Goal: Information Seeking & Learning: Learn about a topic

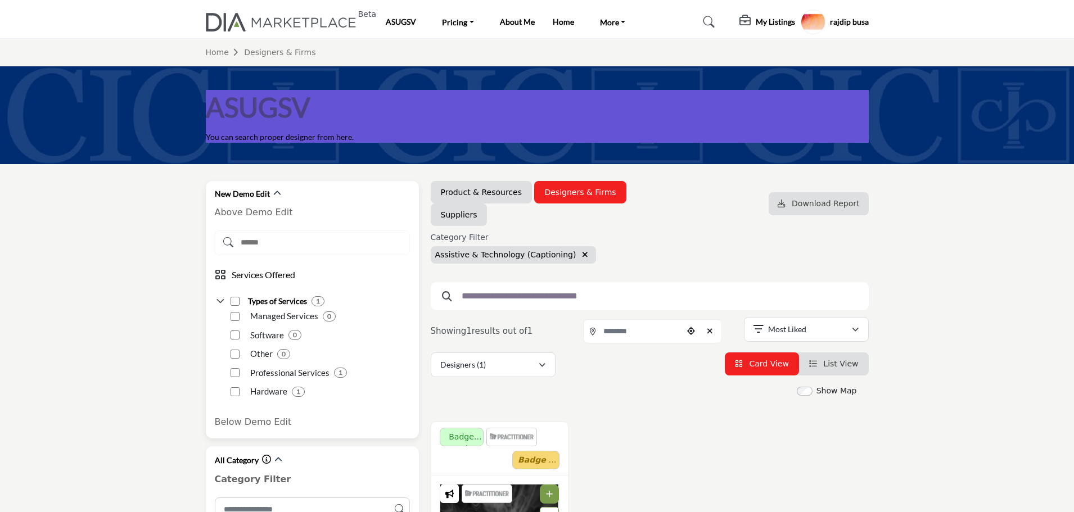
click at [288, 251] on input "Search Demographic" at bounding box center [312, 242] width 195 height 25
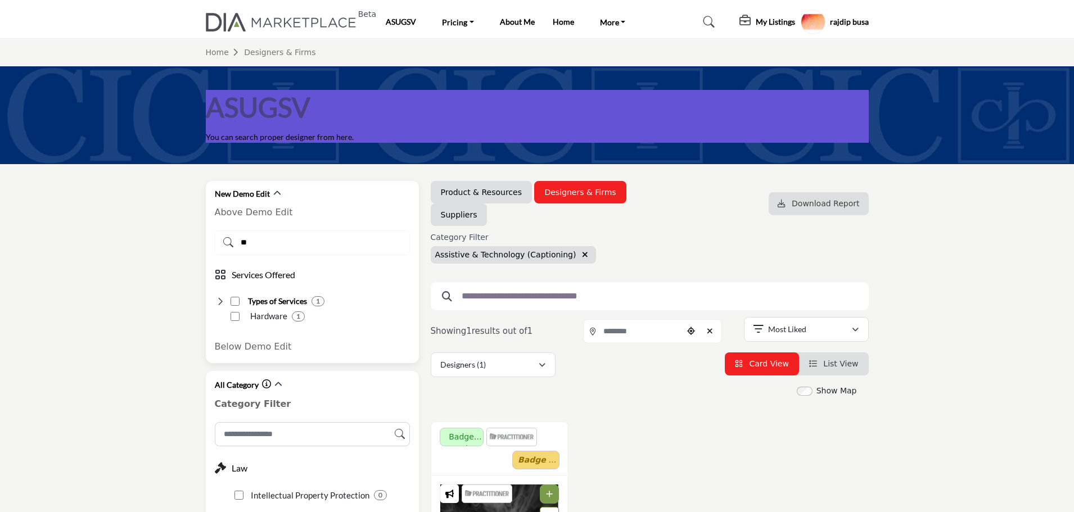
type input "*"
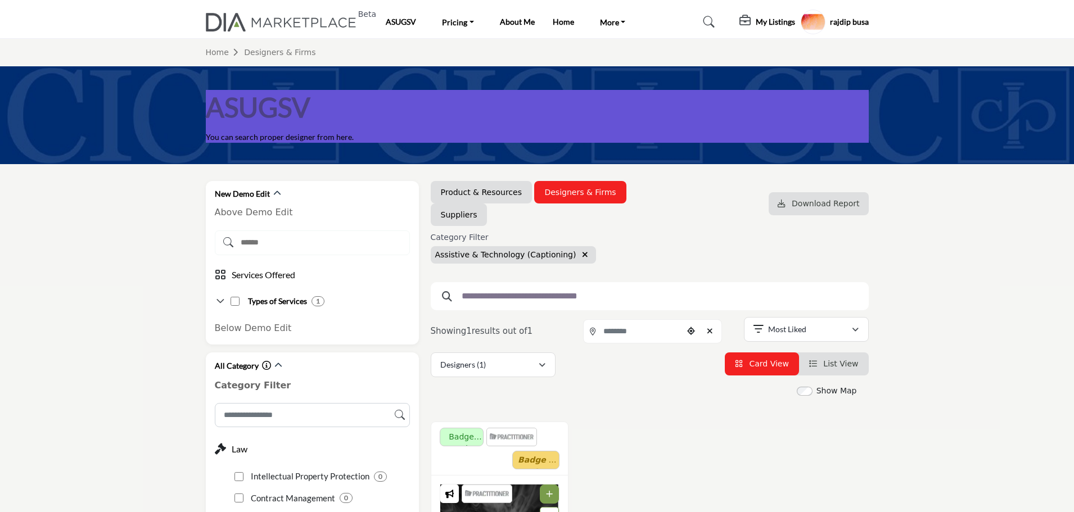
click at [582, 257] on icon "button" at bounding box center [585, 255] width 6 height 8
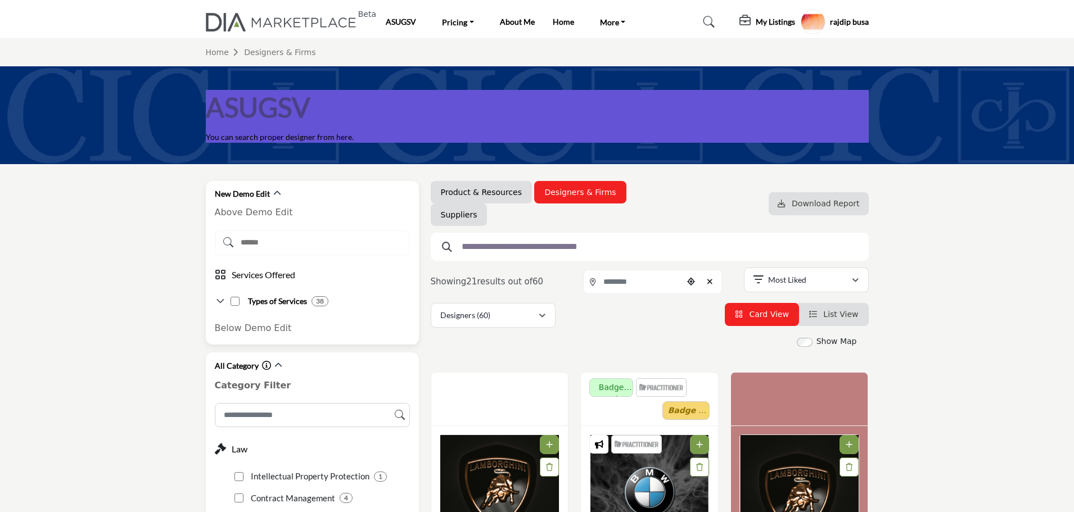
click at [221, 302] on icon at bounding box center [220, 301] width 11 height 11
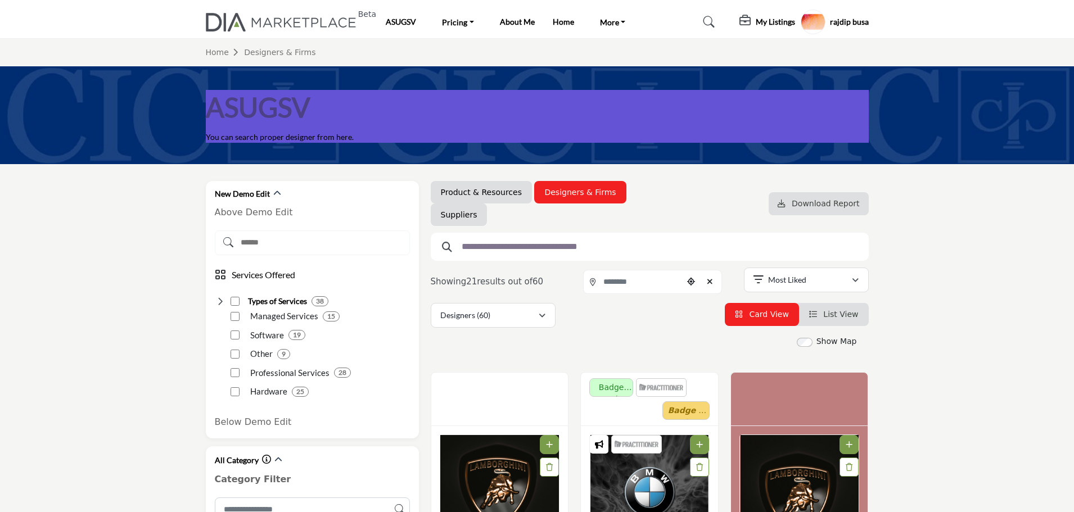
click at [841, 22] on h5 "rajdip busa" at bounding box center [849, 21] width 39 height 11
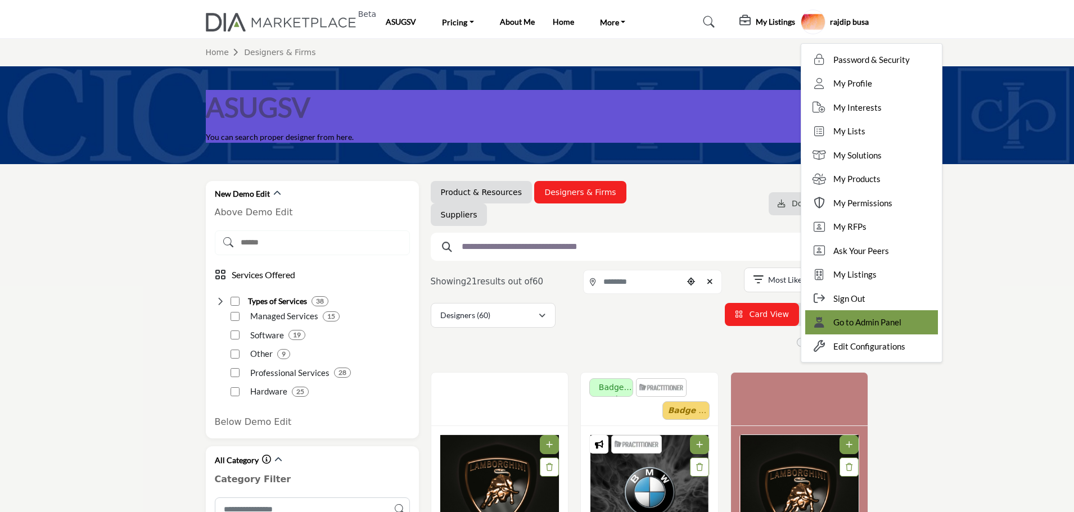
click at [867, 318] on span "Go to Admin Panel" at bounding box center [867, 322] width 68 height 13
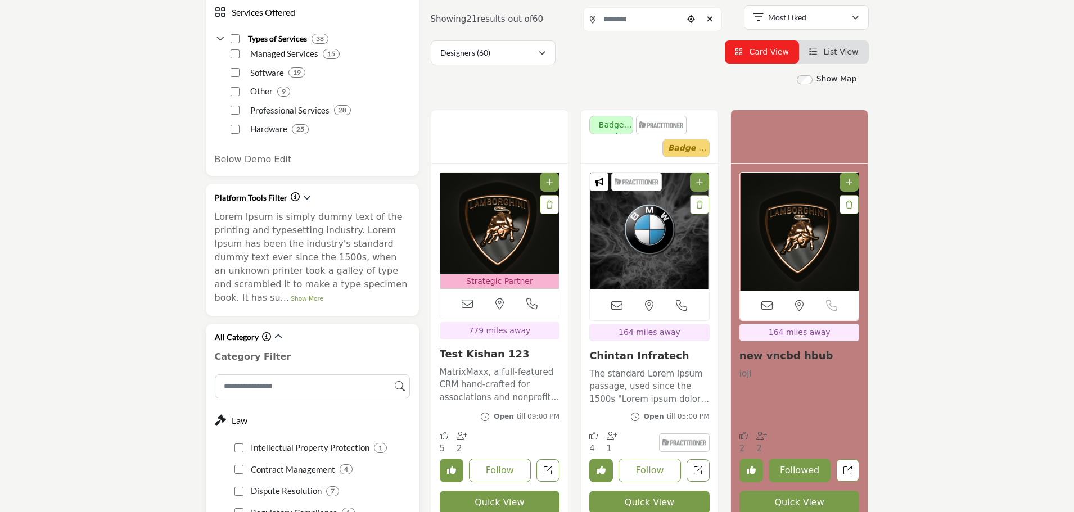
scroll to position [281, 0]
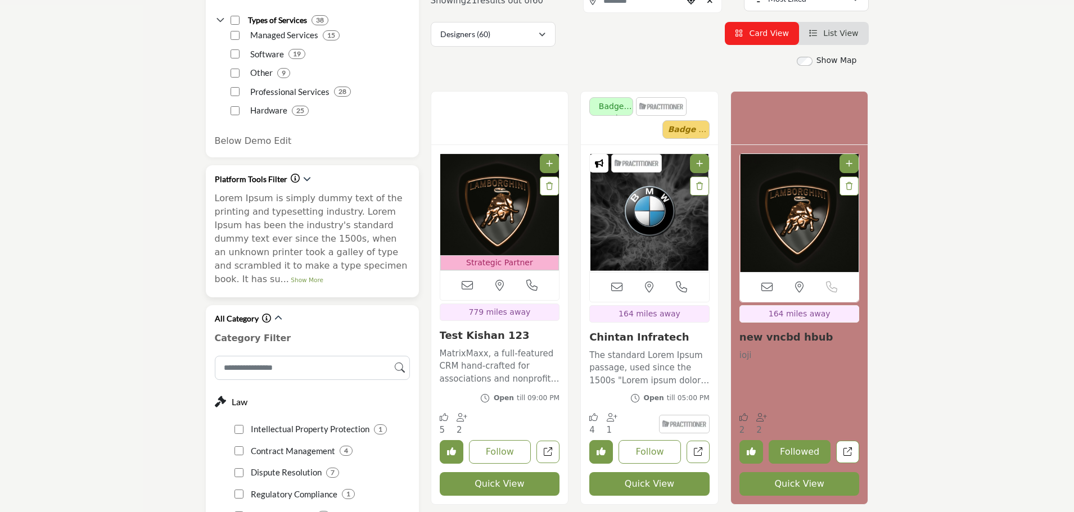
click at [323, 277] on link "Show More" at bounding box center [307, 280] width 33 height 7
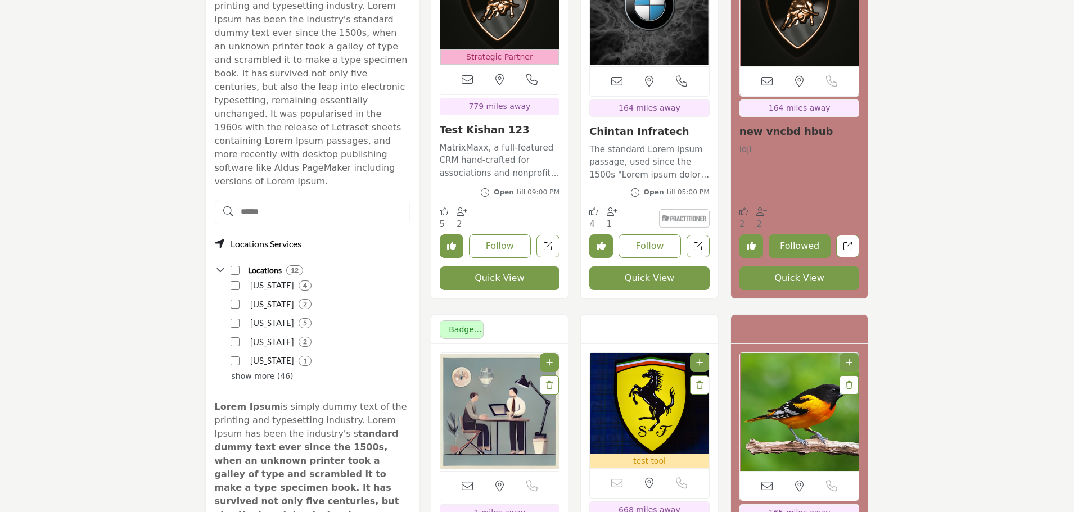
scroll to position [506, 0]
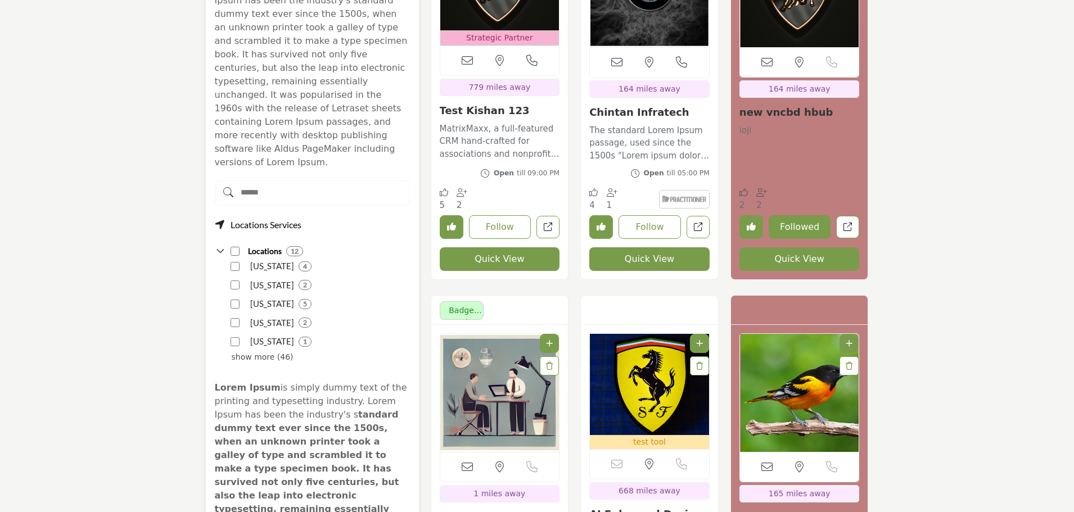
click at [243, 351] on p "show more (46)" at bounding box center [263, 357] width 62 height 12
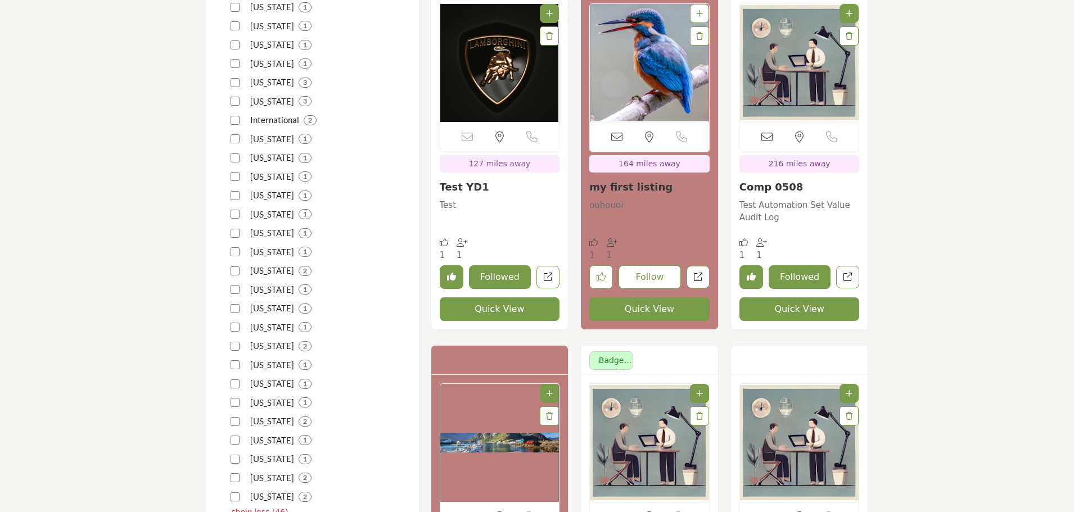
scroll to position [1293, 0]
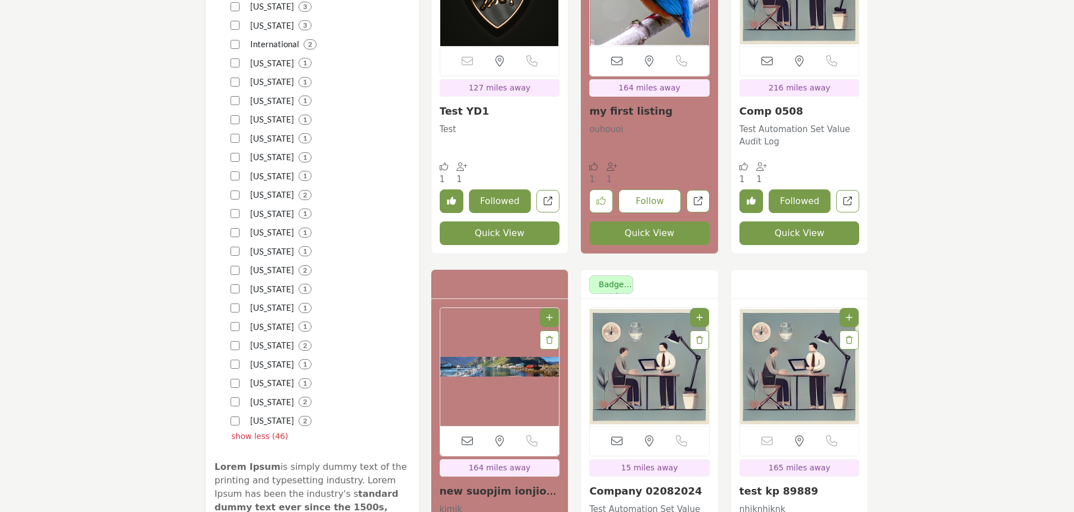
click at [249, 431] on p "show less (46)" at bounding box center [260, 437] width 57 height 12
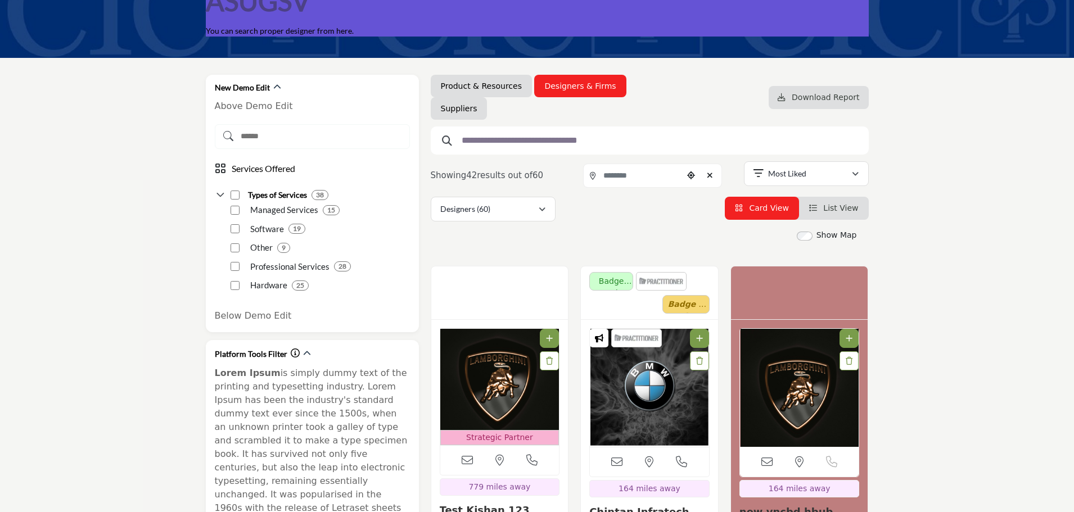
scroll to position [56, 0]
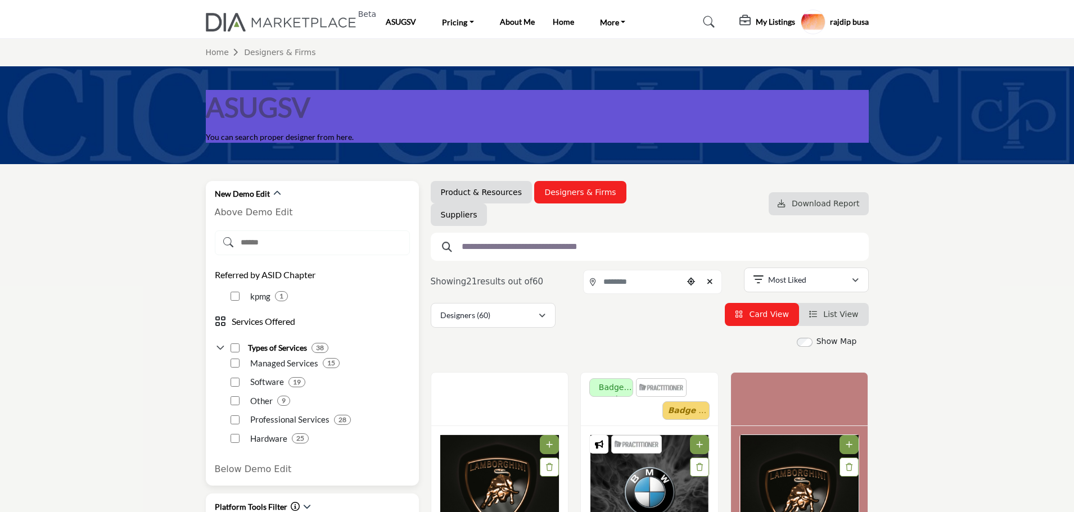
click at [306, 245] on icon at bounding box center [308, 242] width 187 height 10
click at [321, 245] on icon at bounding box center [308, 242] width 187 height 10
click at [363, 246] on icon at bounding box center [308, 242] width 187 height 10
click at [317, 237] on icon at bounding box center [308, 242] width 187 height 10
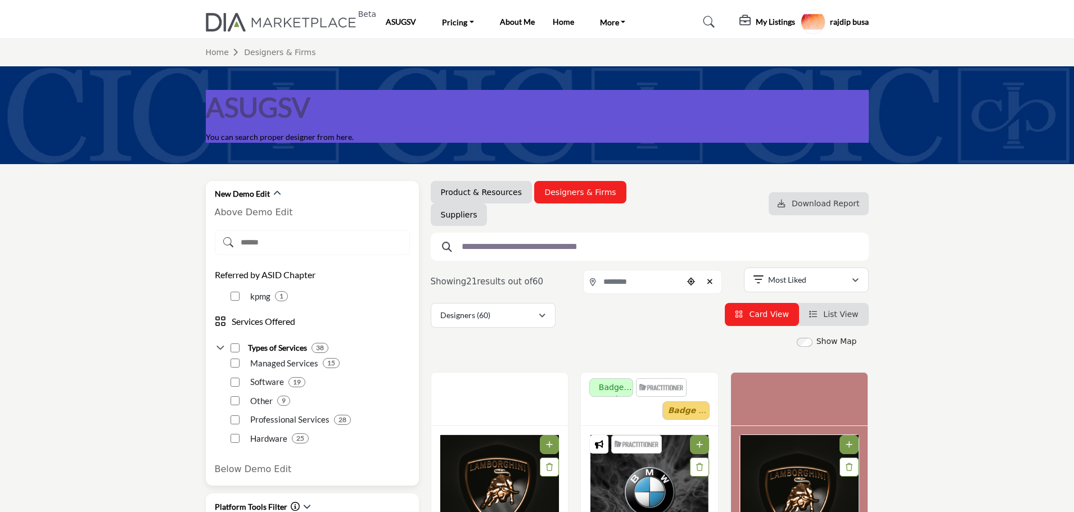
click at [282, 241] on icon at bounding box center [308, 242] width 187 height 10
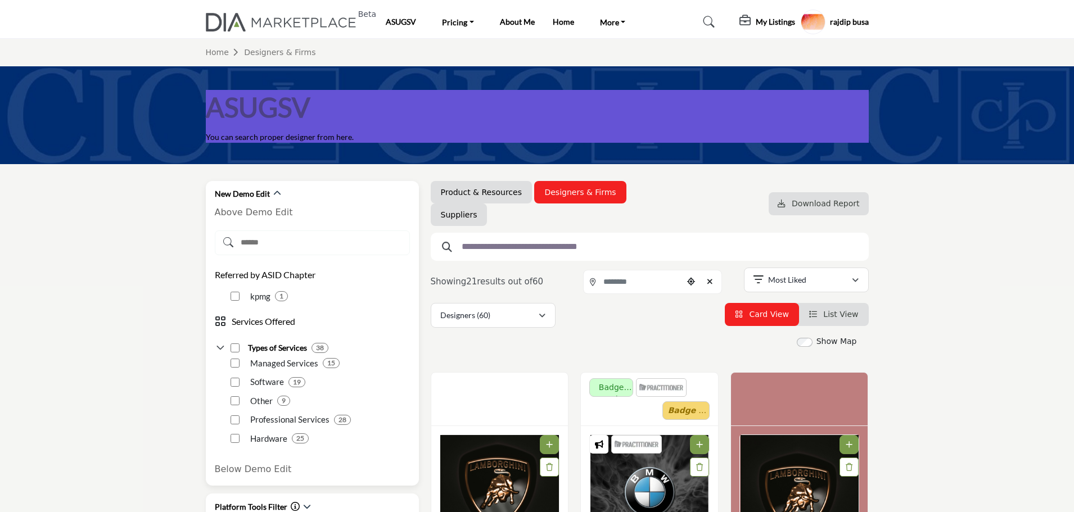
click at [252, 243] on icon at bounding box center [308, 242] width 187 height 10
click at [227, 241] on icon at bounding box center [308, 242] width 187 height 10
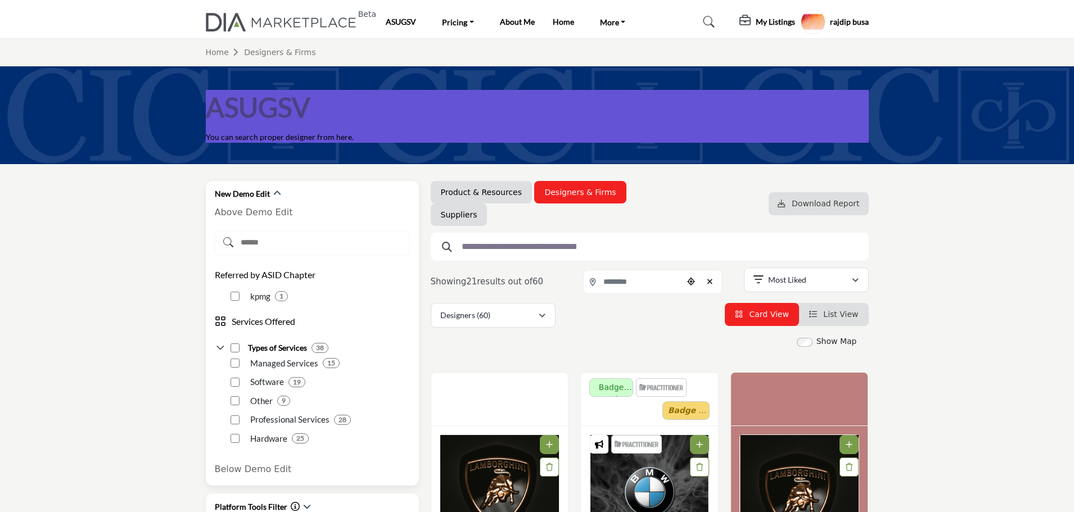
click at [227, 241] on icon at bounding box center [308, 242] width 187 height 10
click at [251, 244] on icon at bounding box center [308, 242] width 187 height 10
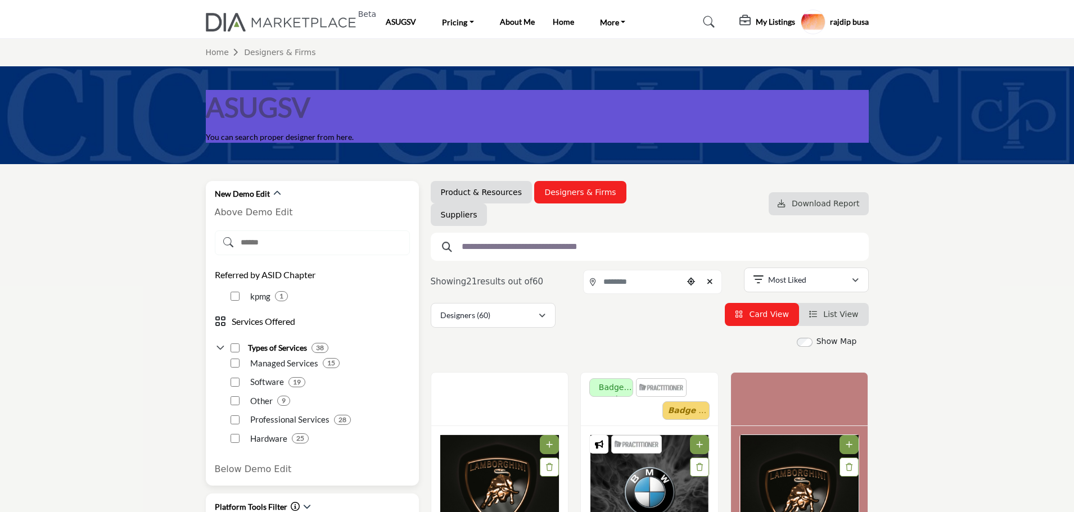
click at [288, 241] on icon at bounding box center [308, 242] width 187 height 10
click at [287, 242] on icon at bounding box center [308, 242] width 187 height 10
click at [275, 249] on input "Search Demographic" at bounding box center [312, 242] width 195 height 25
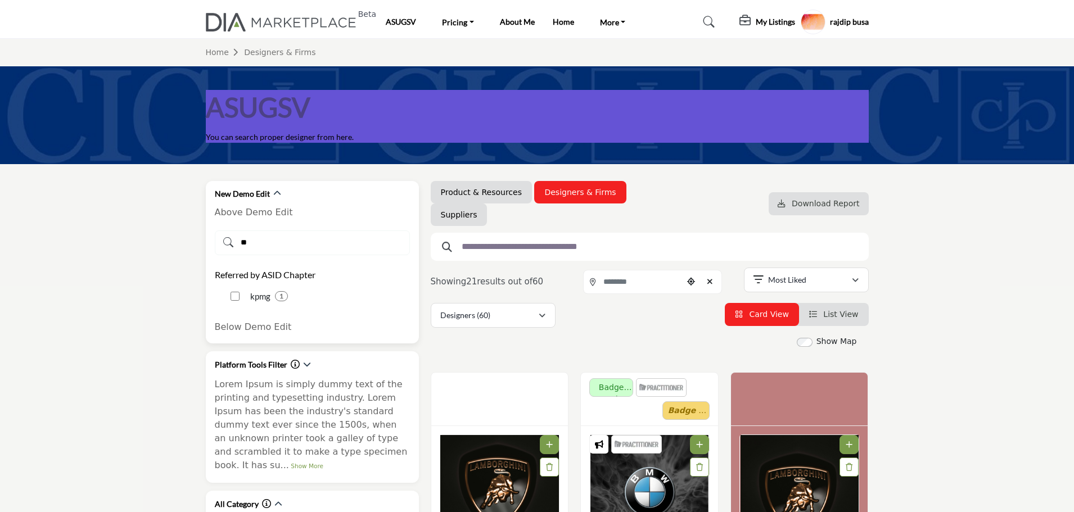
type input "*"
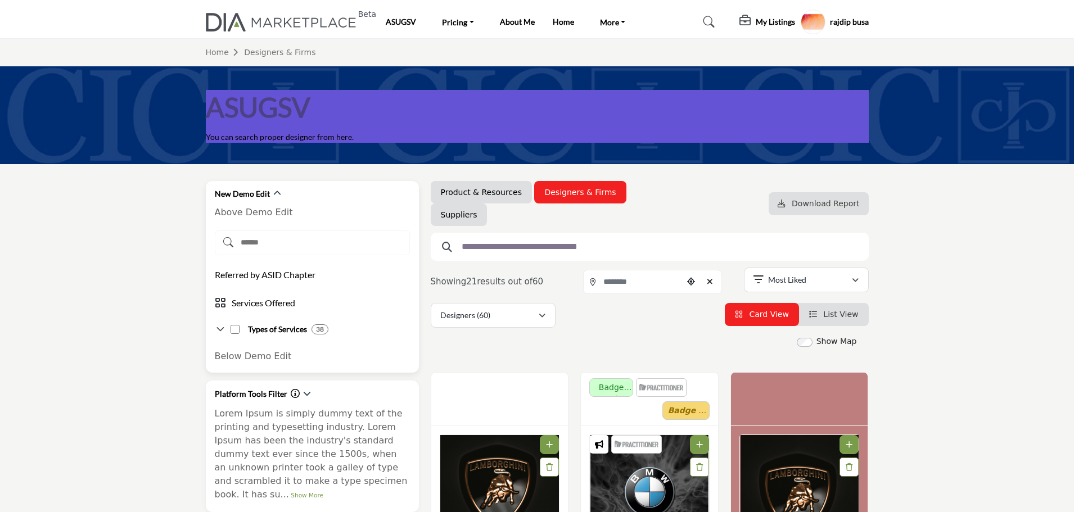
click at [345, 273] on div "Referred by ASID Chapter" at bounding box center [312, 274] width 195 height 13
click at [219, 328] on icon at bounding box center [220, 329] width 11 height 11
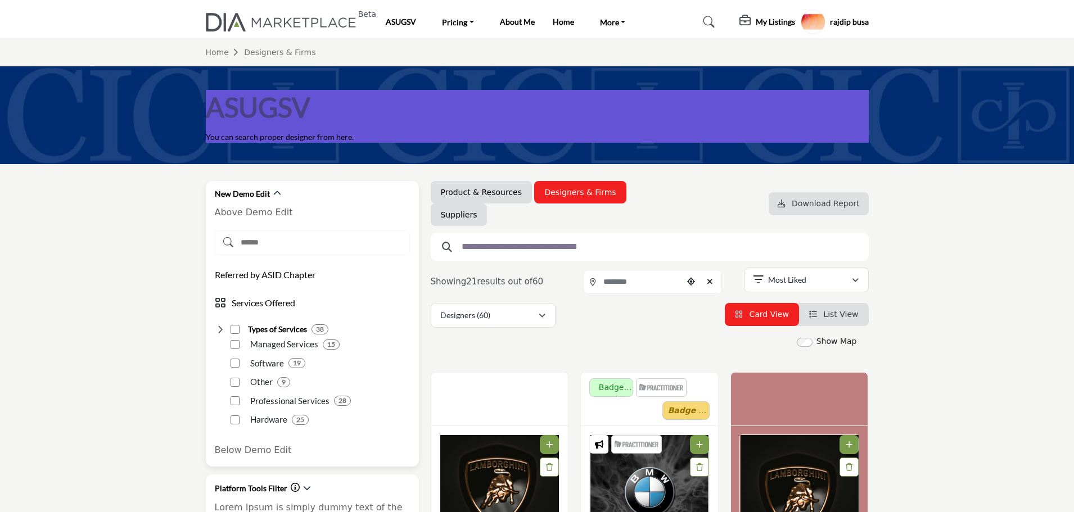
click at [238, 283] on div "Referred by ASID Chapter ASID Chapters 6 1" at bounding box center [312, 275] width 195 height 25
click at [269, 237] on icon at bounding box center [308, 242] width 187 height 10
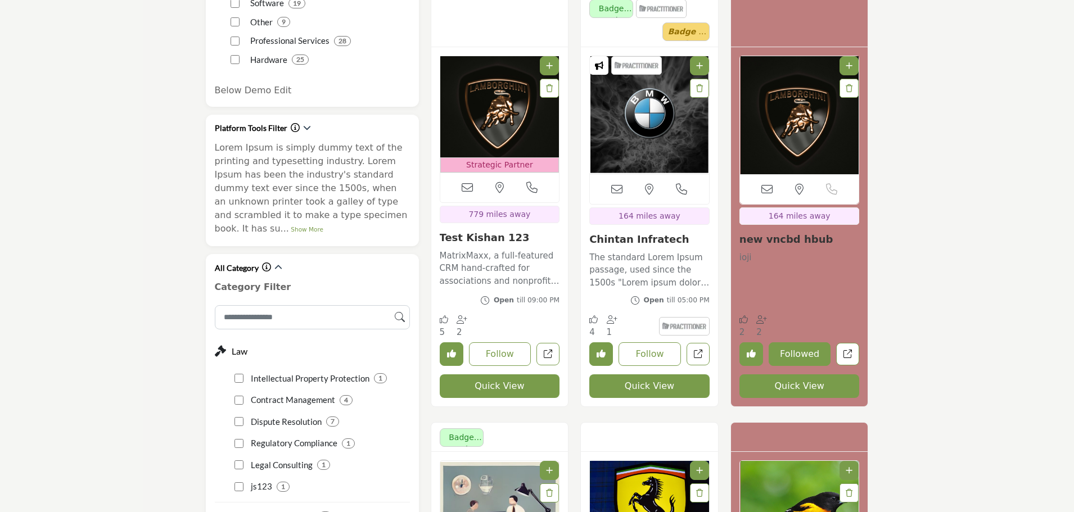
scroll to position [394, 0]
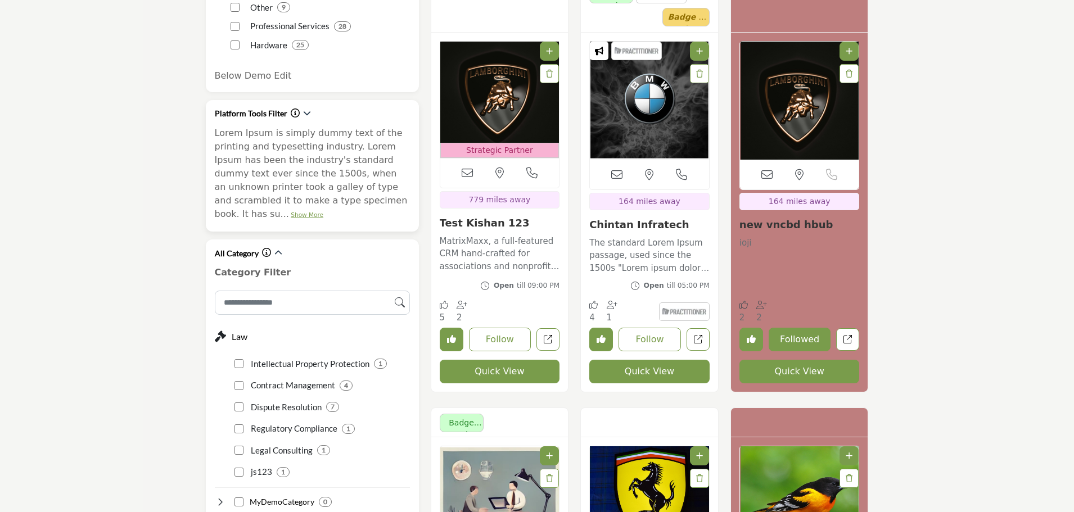
click at [323, 211] on link "Show More" at bounding box center [307, 214] width 33 height 7
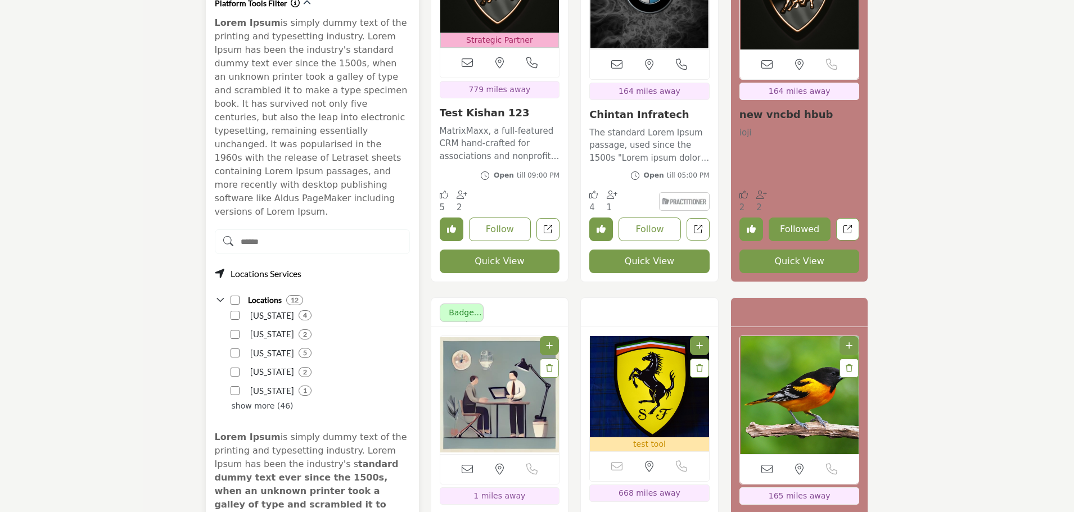
scroll to position [506, 0]
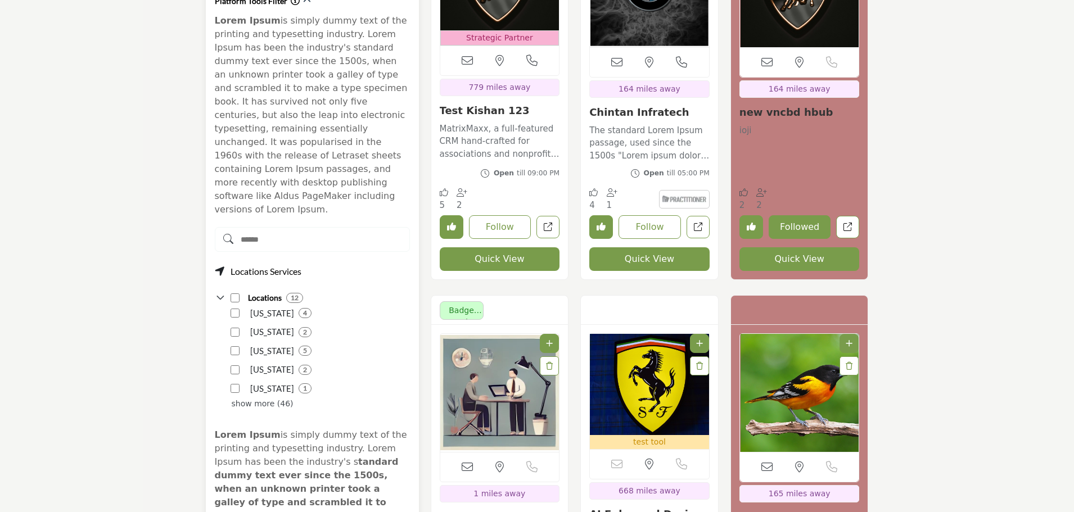
click at [301, 234] on icon at bounding box center [308, 239] width 187 height 10
click at [275, 234] on icon at bounding box center [308, 239] width 187 height 10
click at [308, 234] on icon at bounding box center [308, 239] width 187 height 10
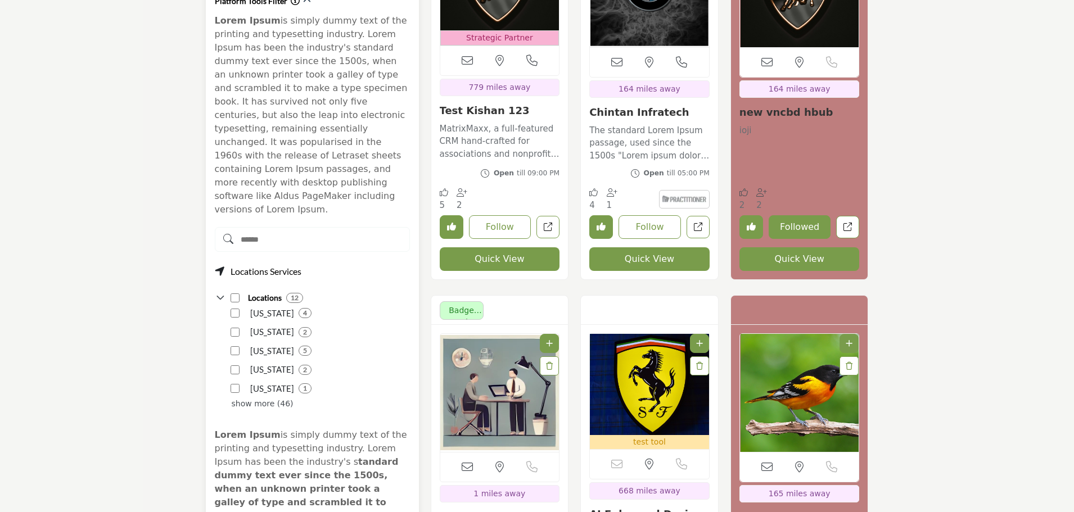
click at [308, 234] on icon at bounding box center [308, 239] width 187 height 10
click at [296, 234] on icon at bounding box center [308, 239] width 187 height 10
click at [250, 234] on icon at bounding box center [308, 239] width 187 height 10
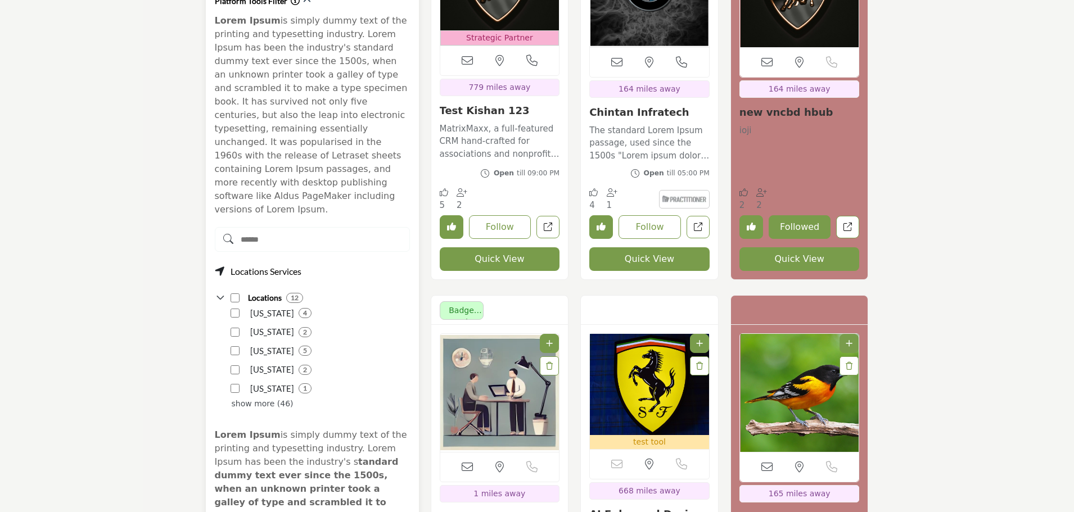
click at [288, 234] on icon at bounding box center [308, 239] width 187 height 10
click at [346, 234] on icon at bounding box center [308, 239] width 187 height 10
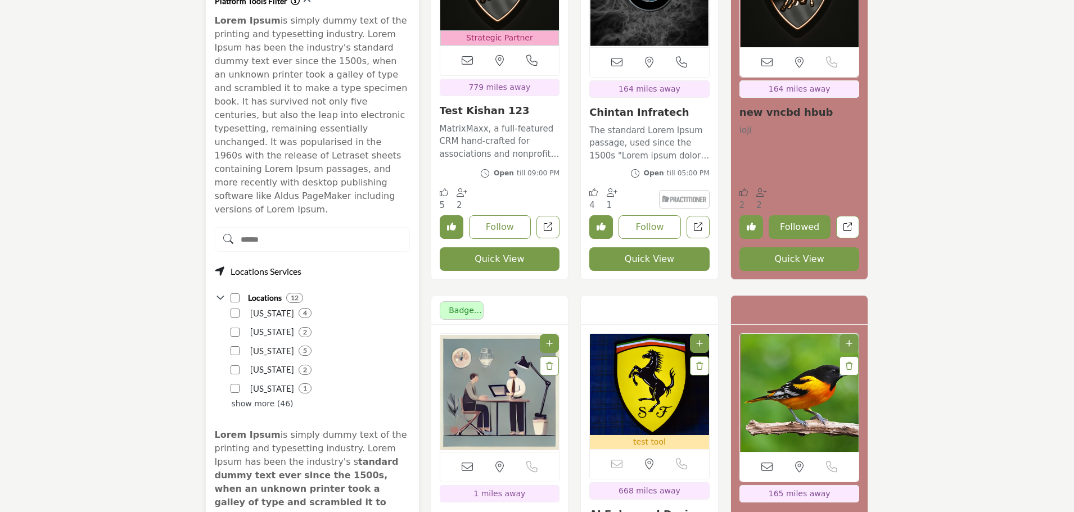
click at [346, 234] on icon at bounding box center [308, 239] width 187 height 10
click at [241, 234] on icon at bounding box center [308, 239] width 187 height 10
click at [273, 234] on icon at bounding box center [308, 239] width 187 height 10
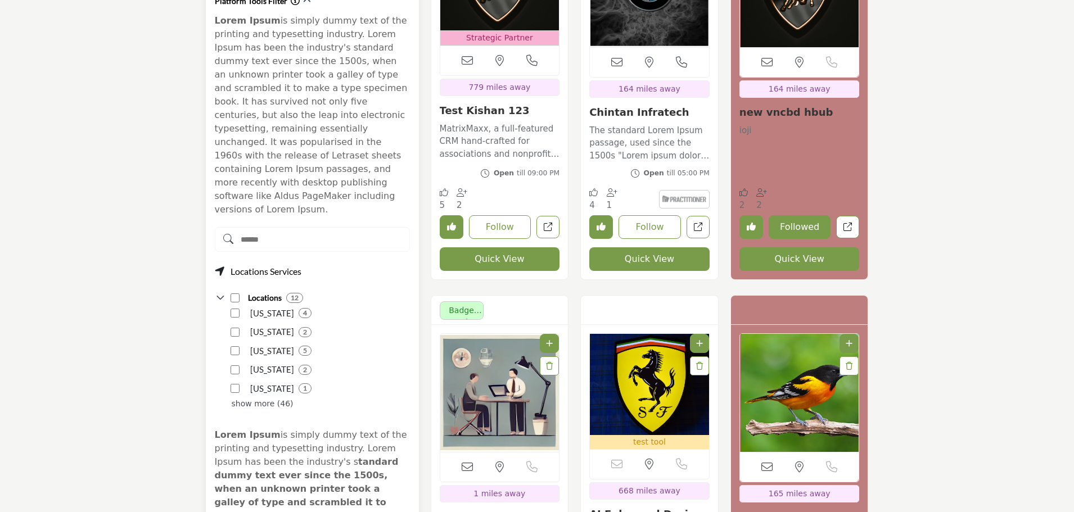
click at [273, 234] on icon at bounding box center [308, 239] width 187 height 10
click at [257, 234] on icon at bounding box center [308, 239] width 187 height 10
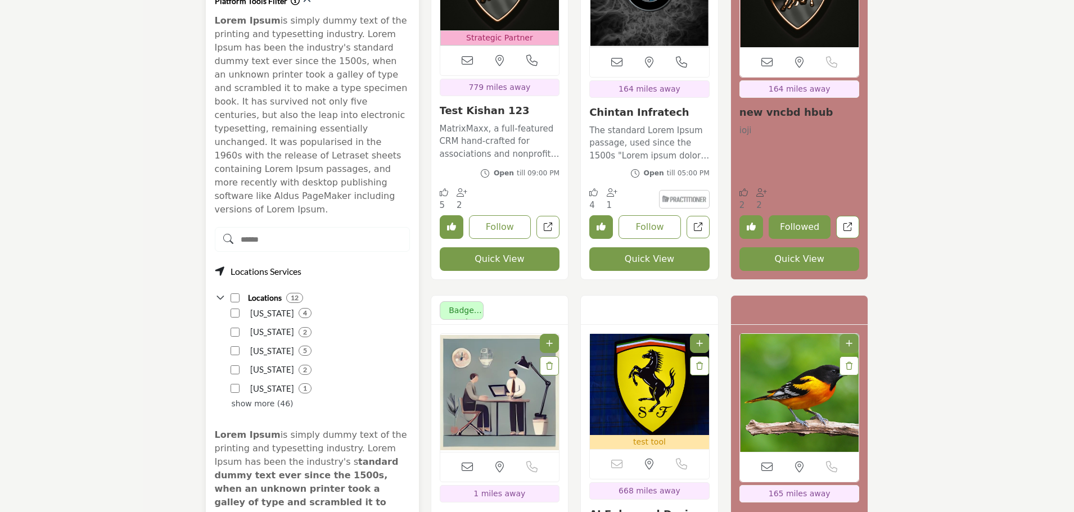
click at [257, 234] on icon at bounding box center [308, 239] width 187 height 10
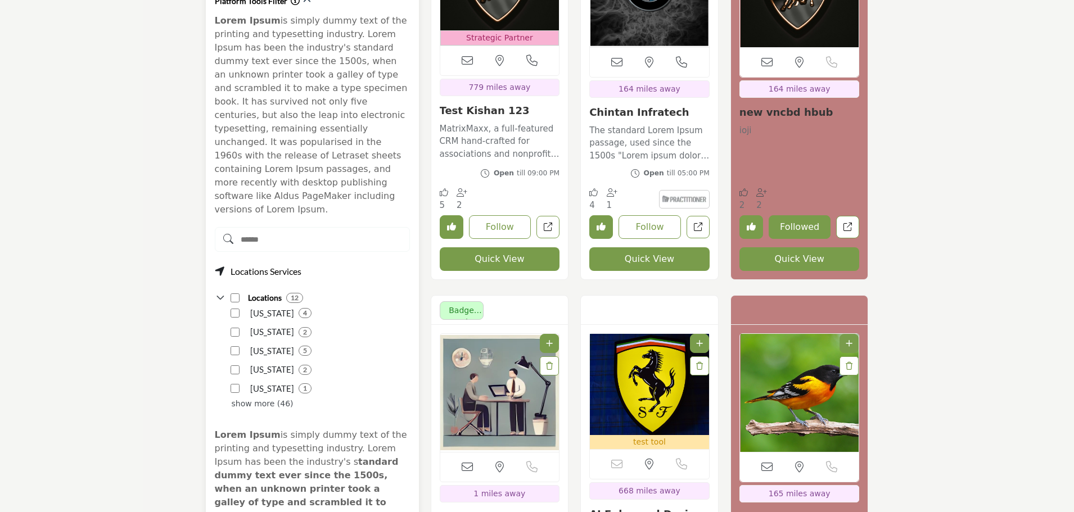
click at [257, 234] on icon at bounding box center [308, 239] width 187 height 10
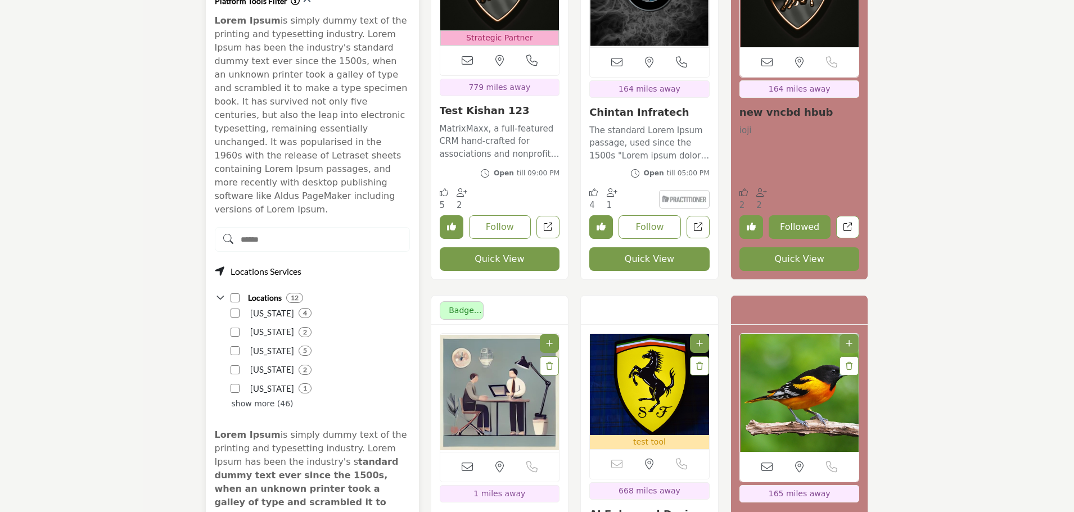
click at [257, 234] on icon at bounding box center [308, 239] width 187 height 10
click at [269, 234] on icon at bounding box center [308, 239] width 187 height 10
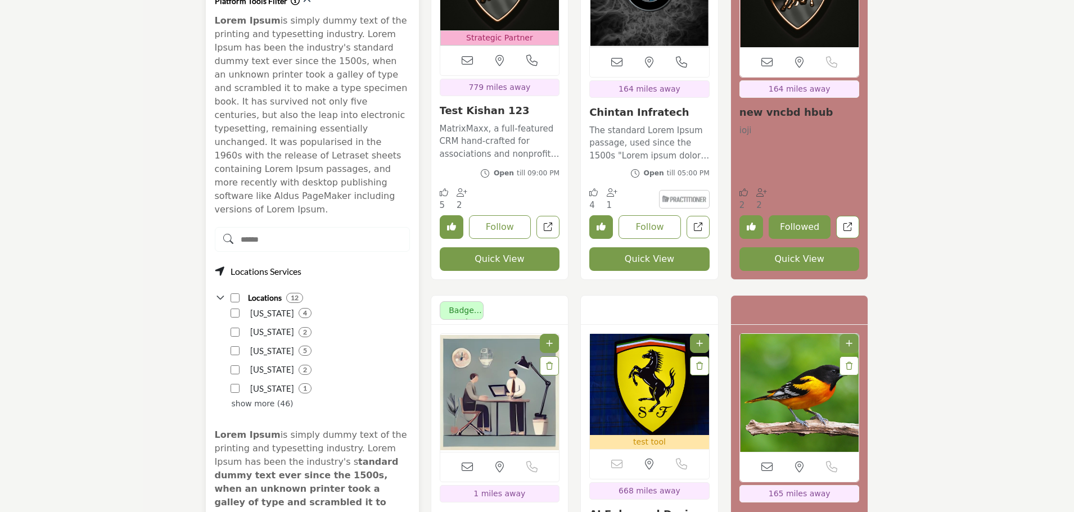
click at [269, 234] on icon at bounding box center [308, 239] width 187 height 10
click at [257, 234] on icon at bounding box center [308, 239] width 187 height 10
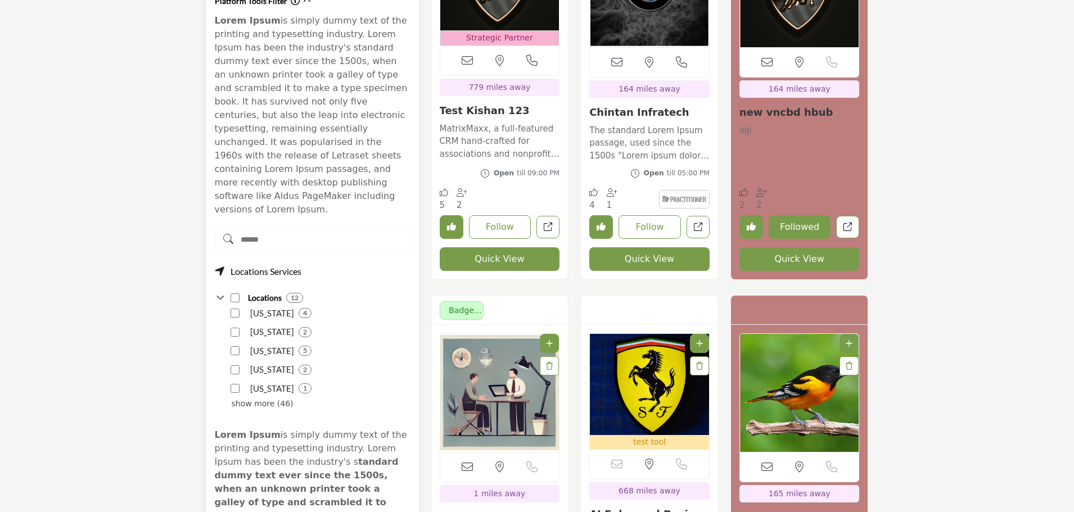
click at [257, 234] on icon at bounding box center [308, 239] width 187 height 10
click at [272, 234] on icon at bounding box center [308, 239] width 187 height 10
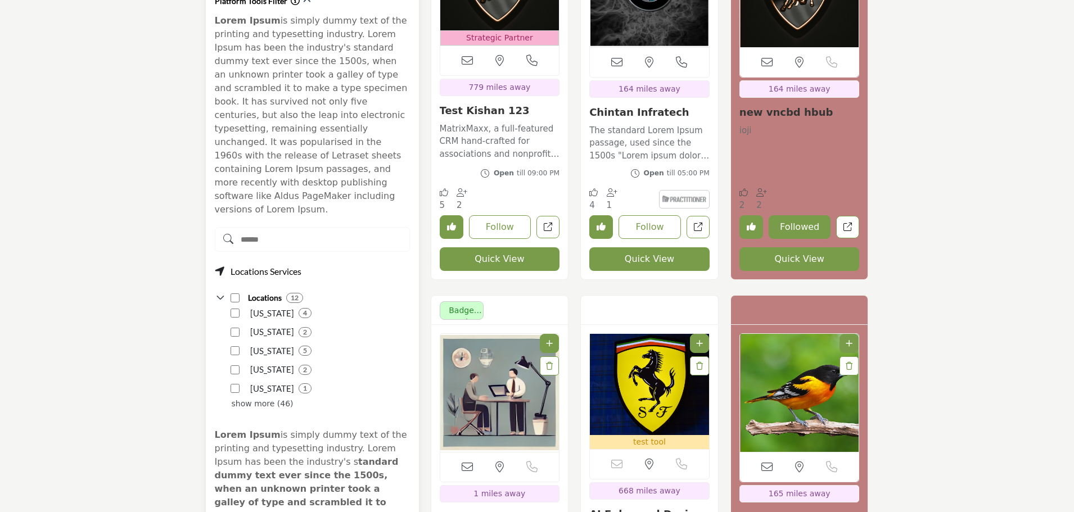
click at [272, 234] on icon at bounding box center [308, 239] width 187 height 10
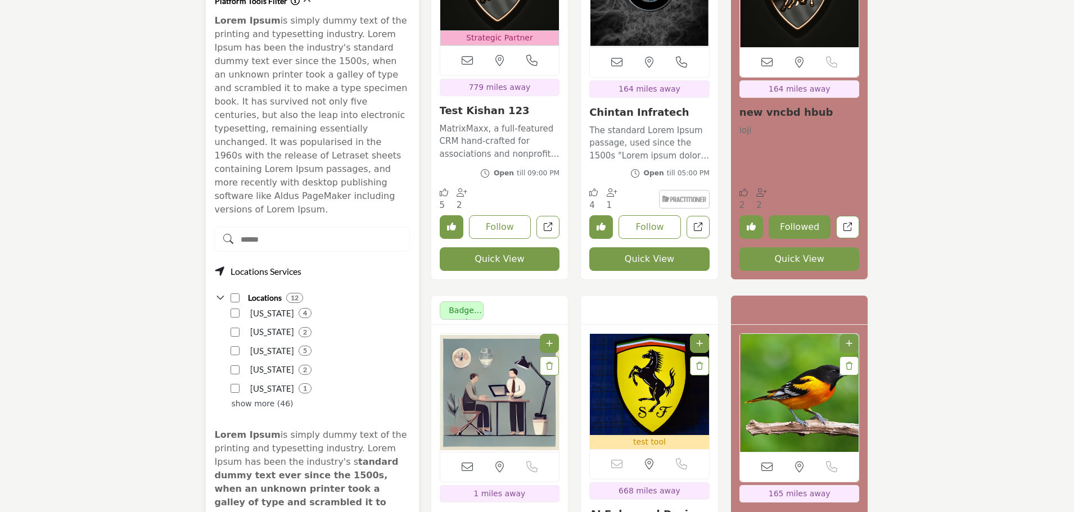
click at [251, 227] on input "Search Demographic" at bounding box center [312, 239] width 195 height 25
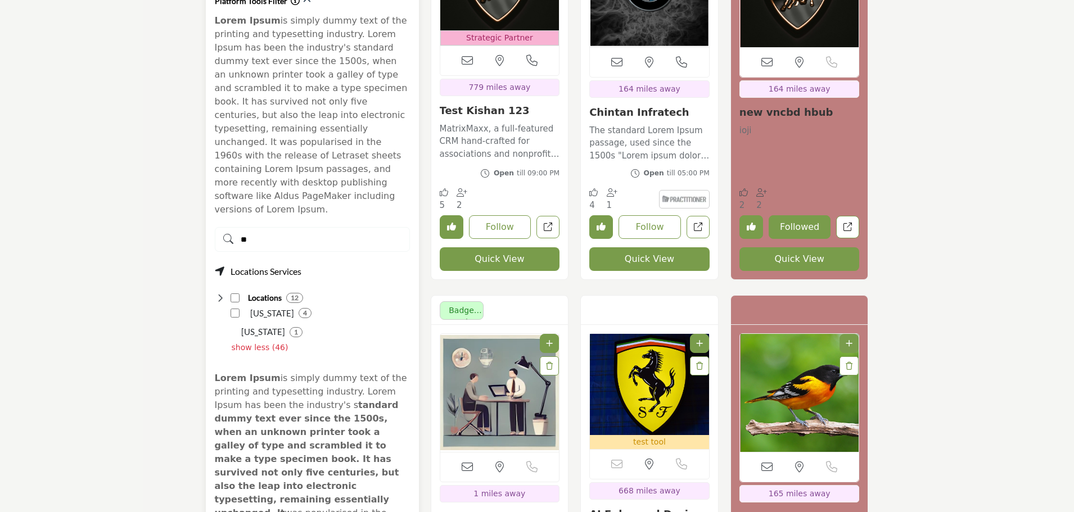
type input "*"
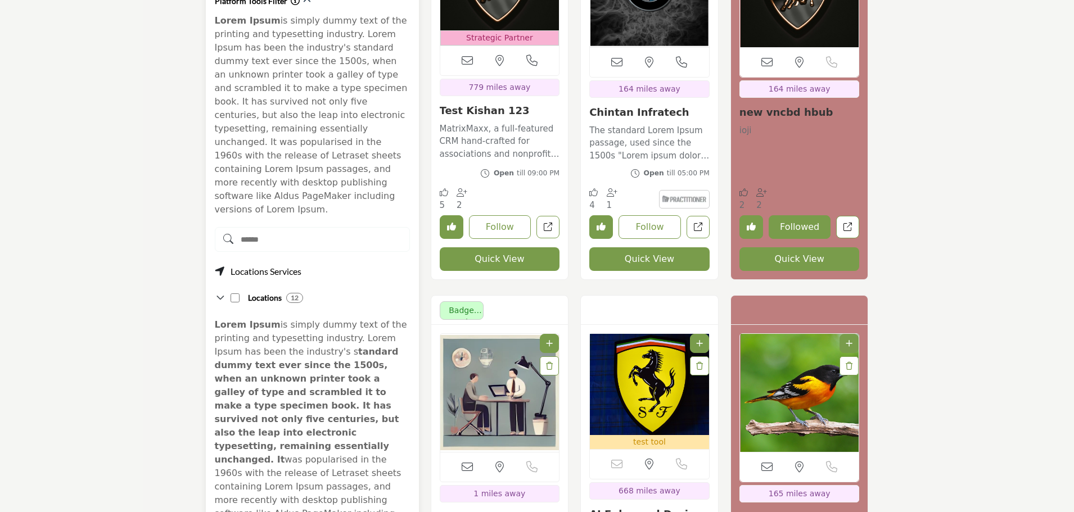
click at [220, 292] on icon at bounding box center [220, 297] width 11 height 11
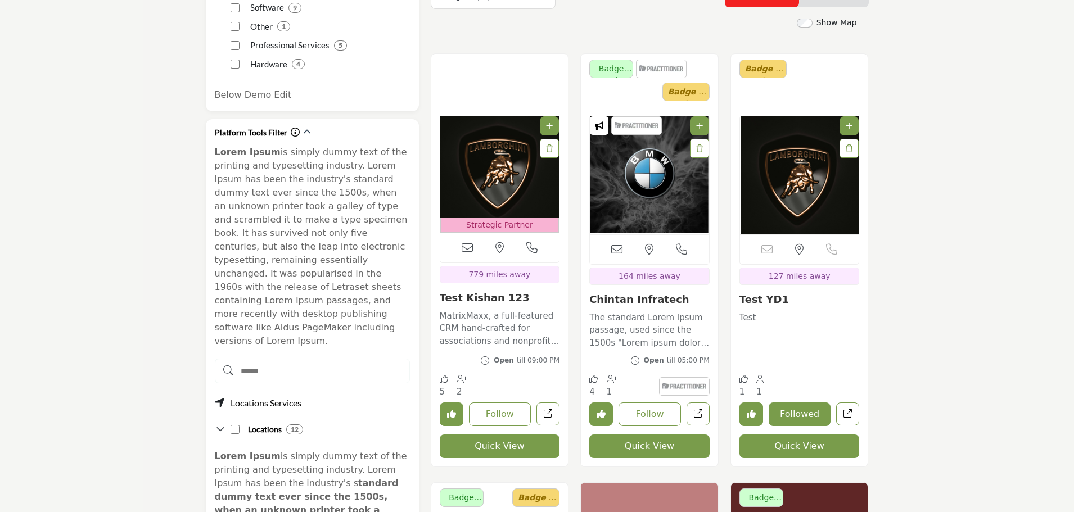
scroll to position [394, 0]
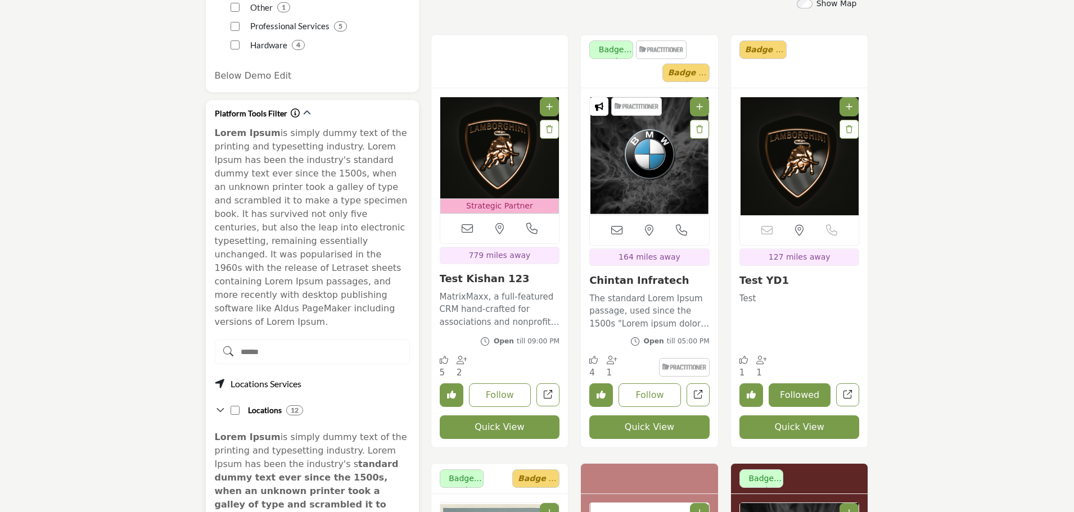
click at [220, 405] on icon at bounding box center [220, 410] width 11 height 11
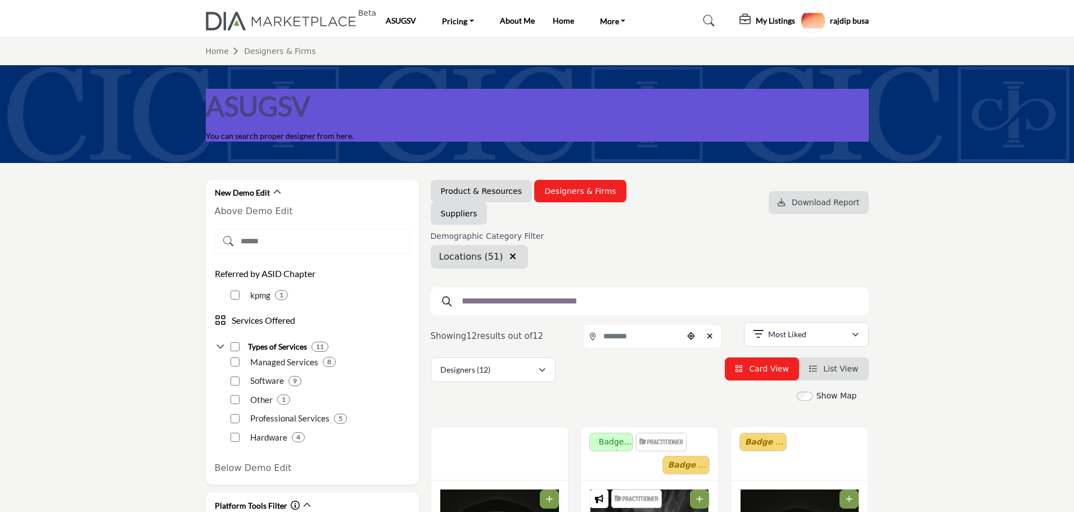
scroll to position [0, 0]
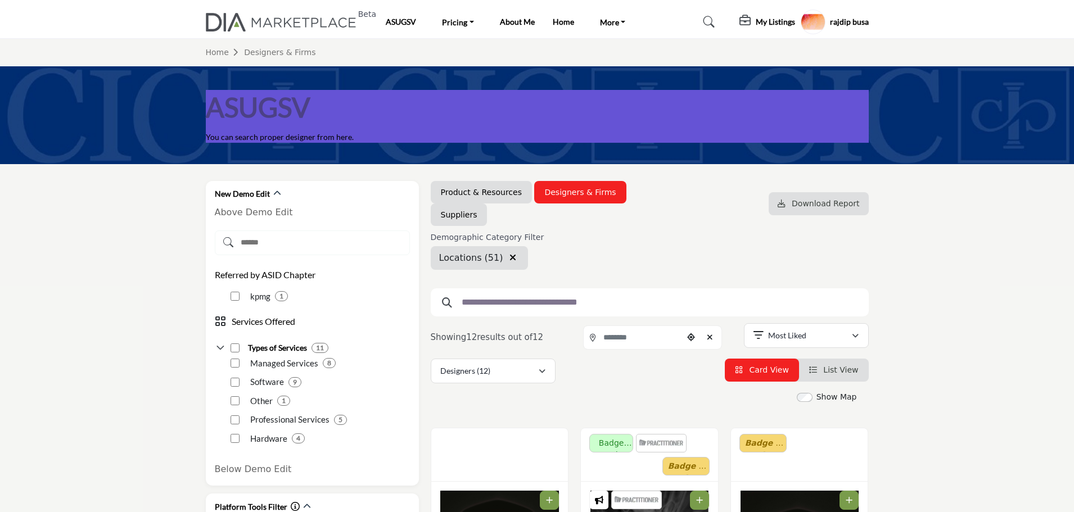
click at [509, 256] on icon "button" at bounding box center [512, 257] width 7 height 9
